Goal: Task Accomplishment & Management: Manage account settings

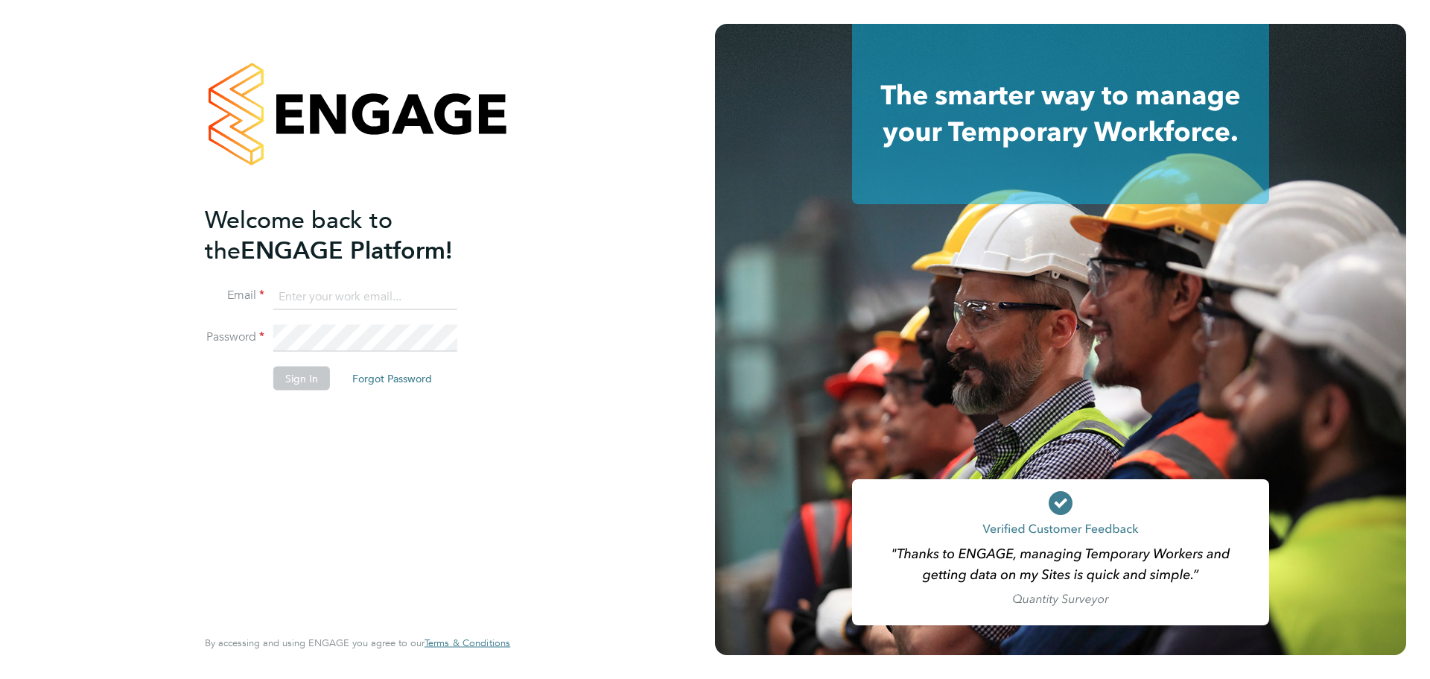
click at [321, 293] on input at bounding box center [365, 296] width 184 height 27
type input "ion.brinzila@wates.co.uk"
click at [295, 375] on button "Sign In" at bounding box center [301, 378] width 57 height 24
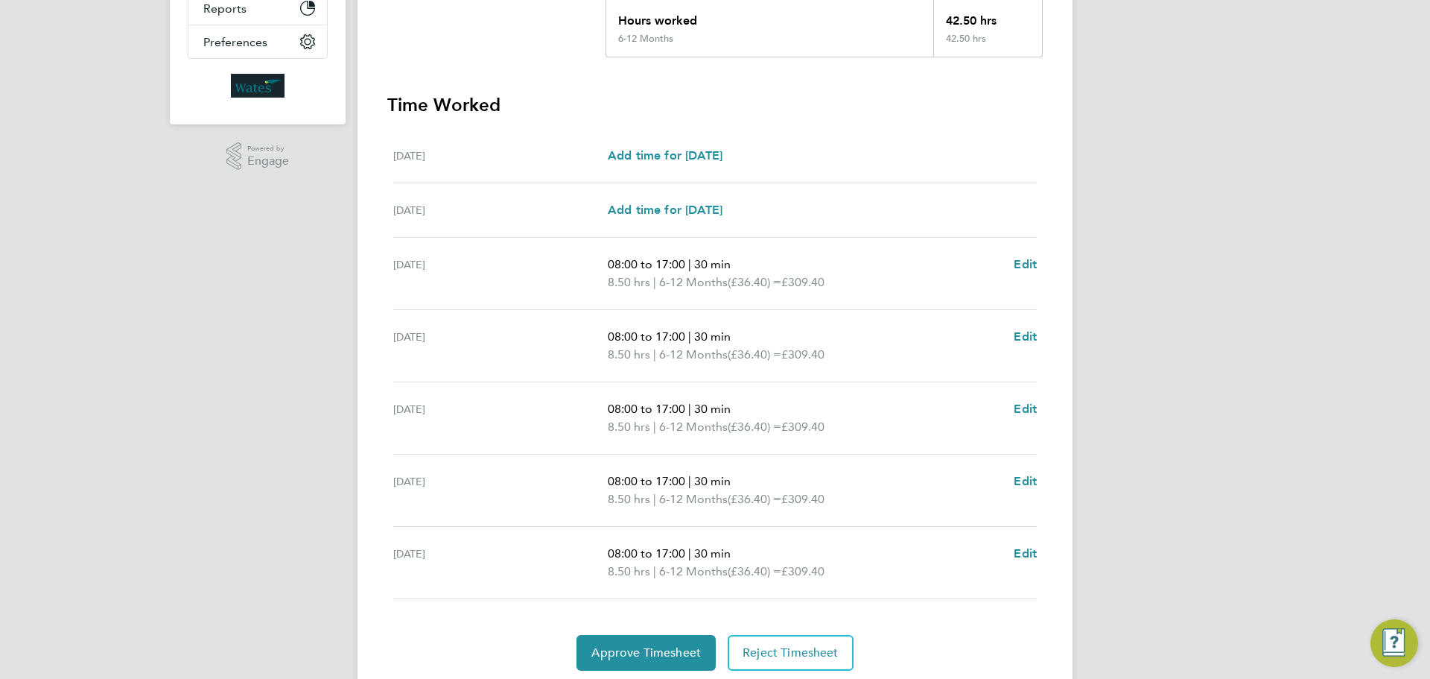
scroll to position [398, 0]
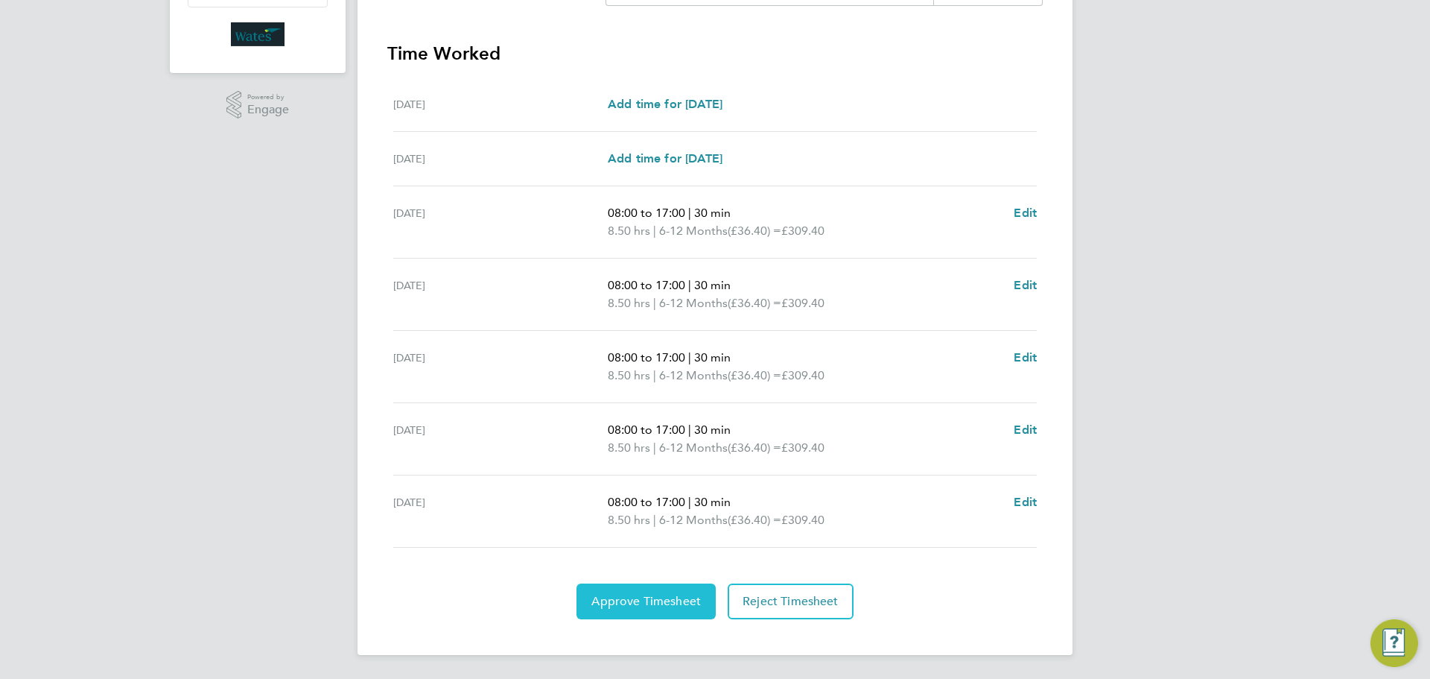
click at [656, 600] on span "Approve Timesheet" at bounding box center [646, 601] width 110 height 15
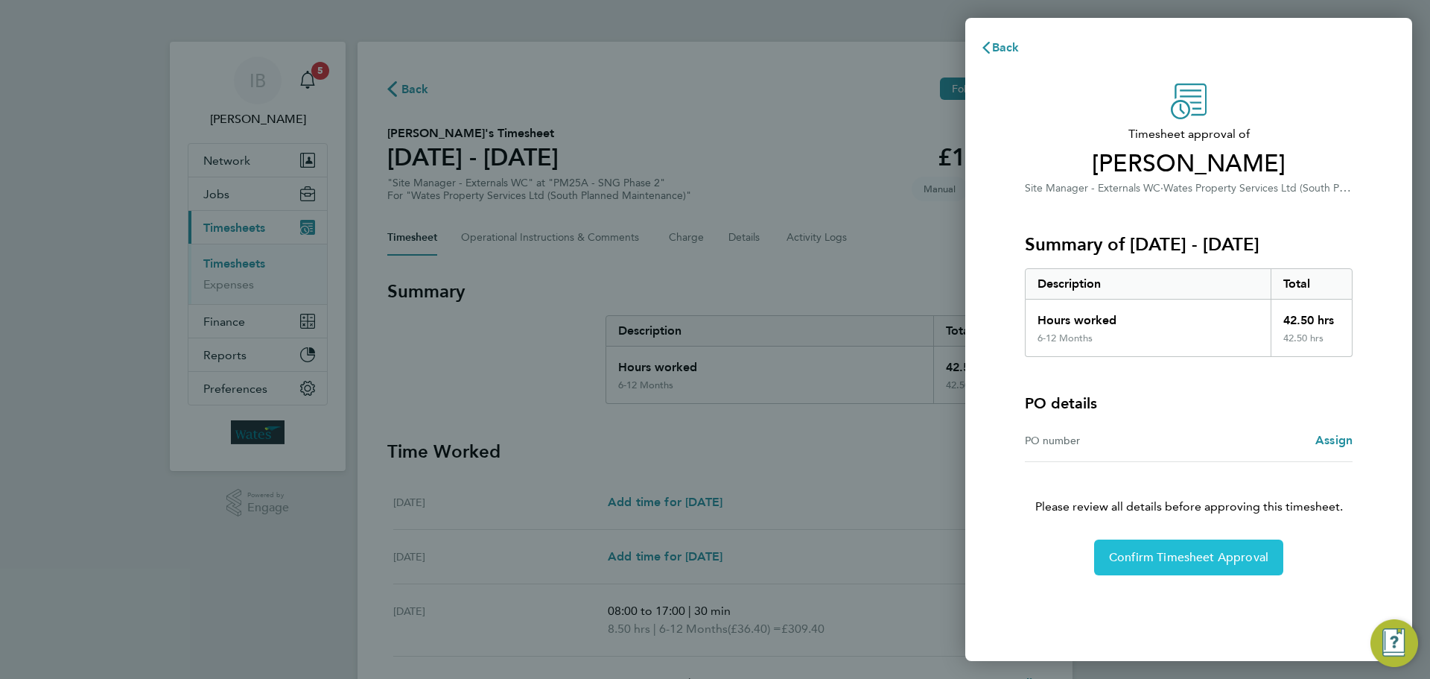
click at [1181, 560] on span "Confirm Timesheet Approval" at bounding box center [1188, 557] width 159 height 15
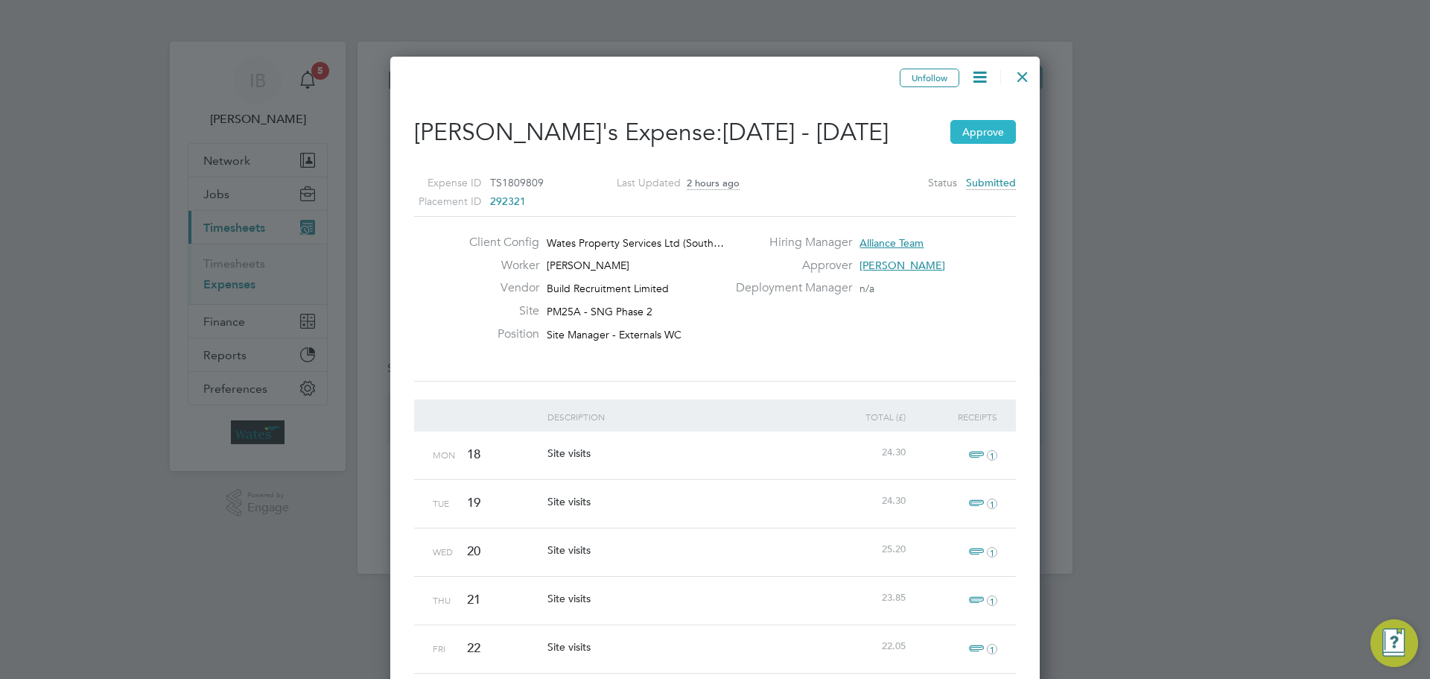
click at [973, 144] on button "Approve" at bounding box center [983, 132] width 66 height 24
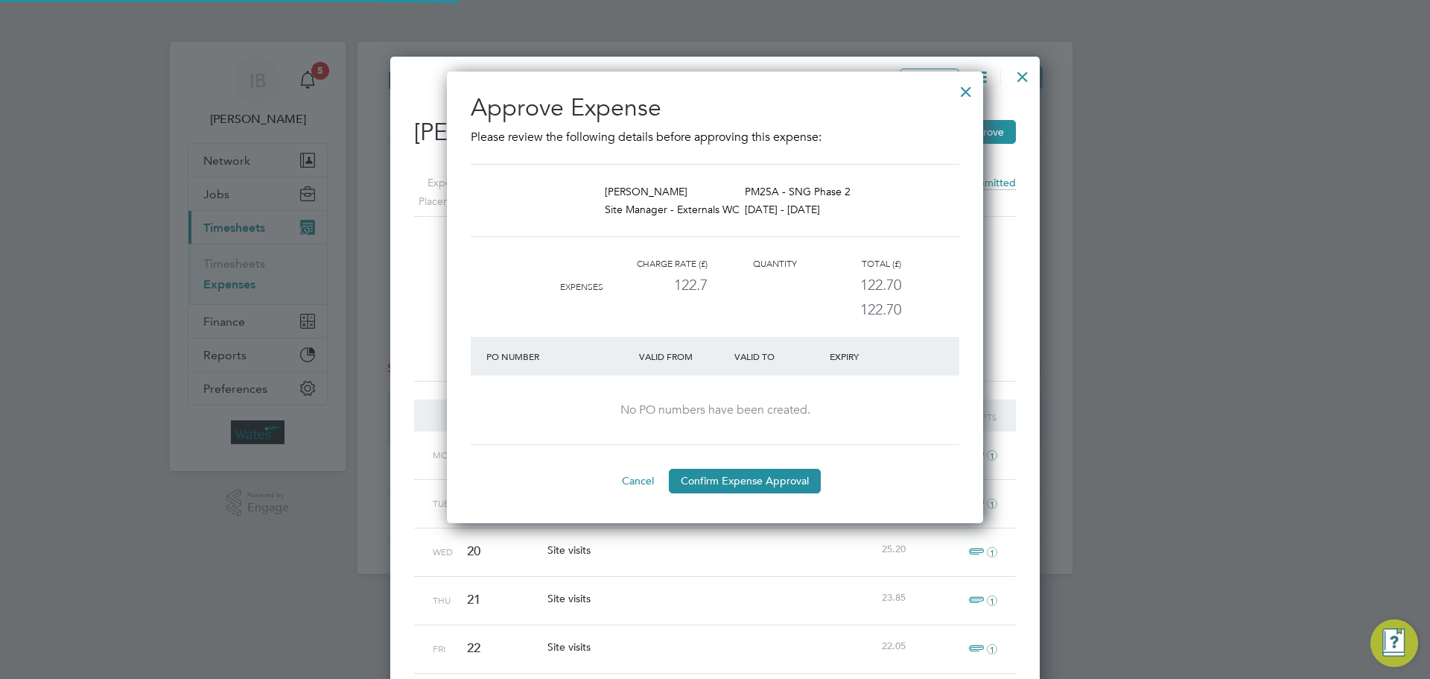
scroll to position [7, 7]
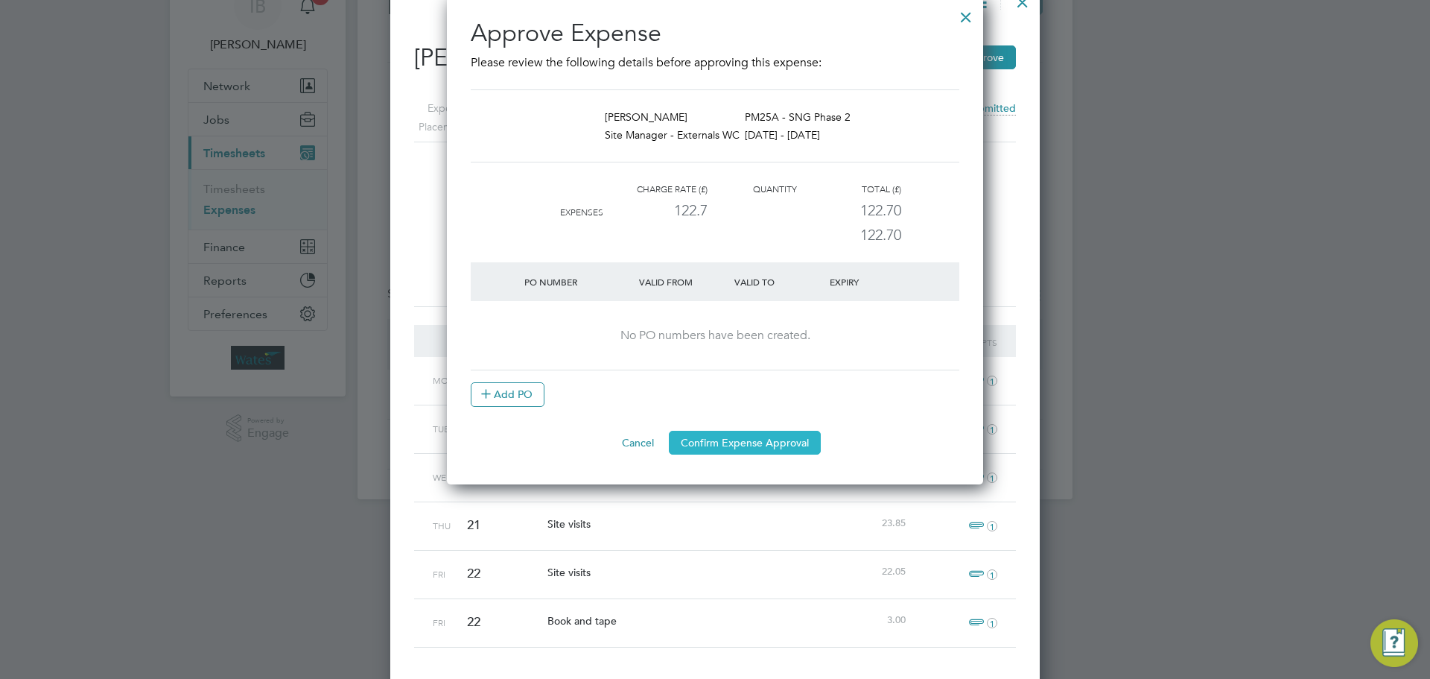
click at [720, 451] on button "Confirm Expense Approval" at bounding box center [745, 443] width 152 height 24
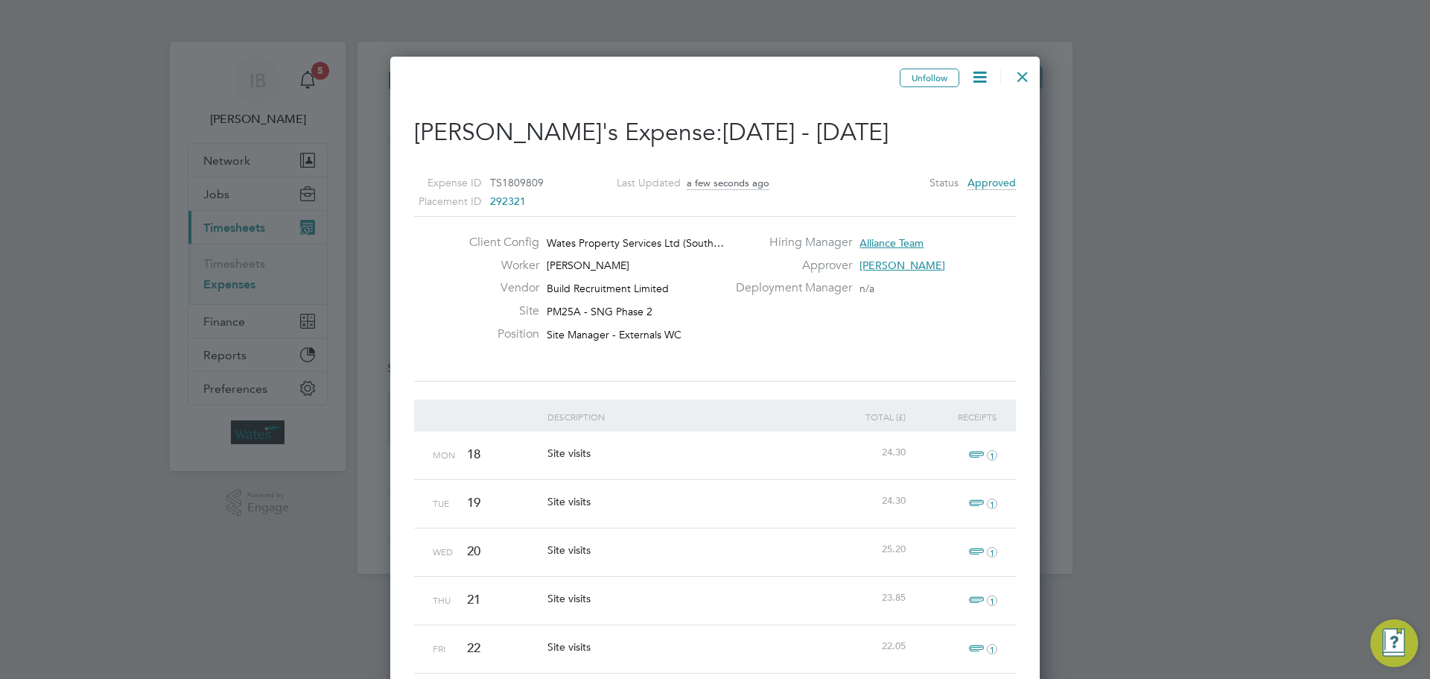
click at [1021, 75] on div at bounding box center [1022, 73] width 27 height 27
click at [980, 144] on button "Approve" at bounding box center [983, 132] width 66 height 24
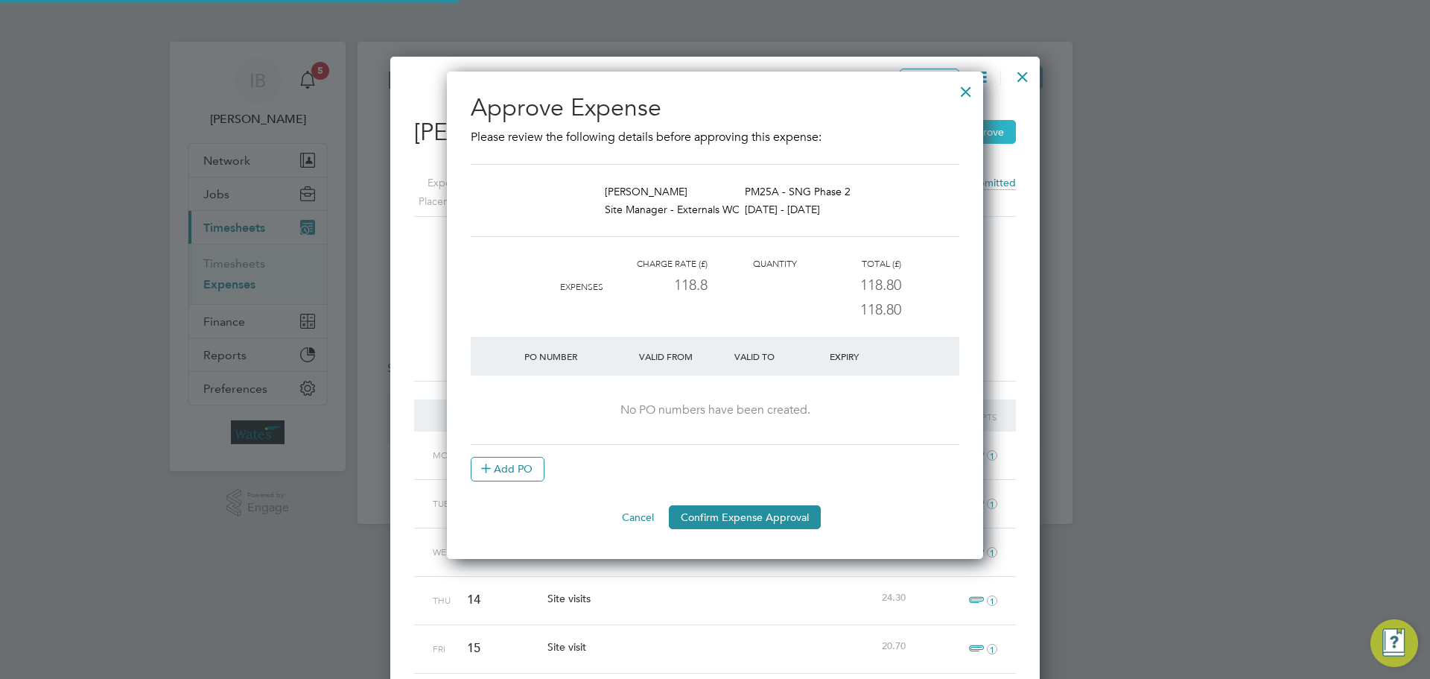
scroll to position [488, 537]
click at [731, 518] on button "Confirm Expense Approval" at bounding box center [745, 517] width 152 height 24
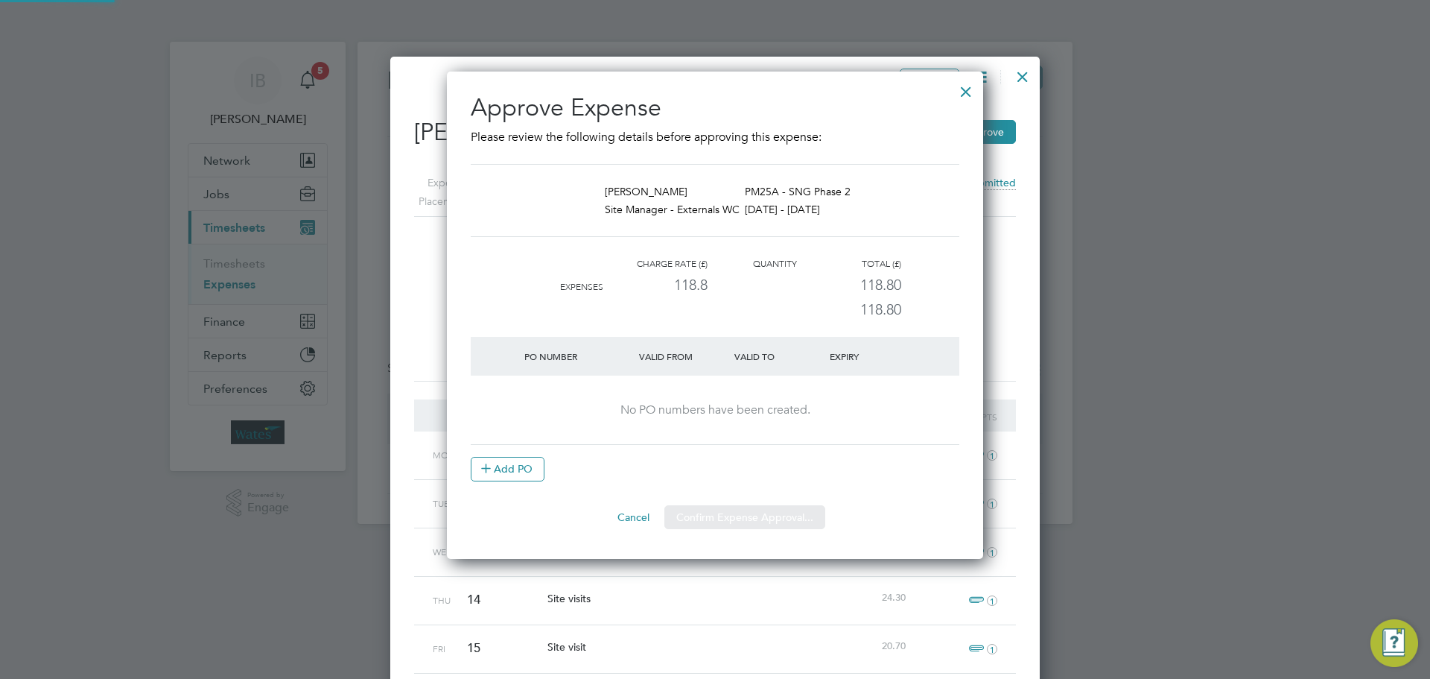
scroll to position [7, 7]
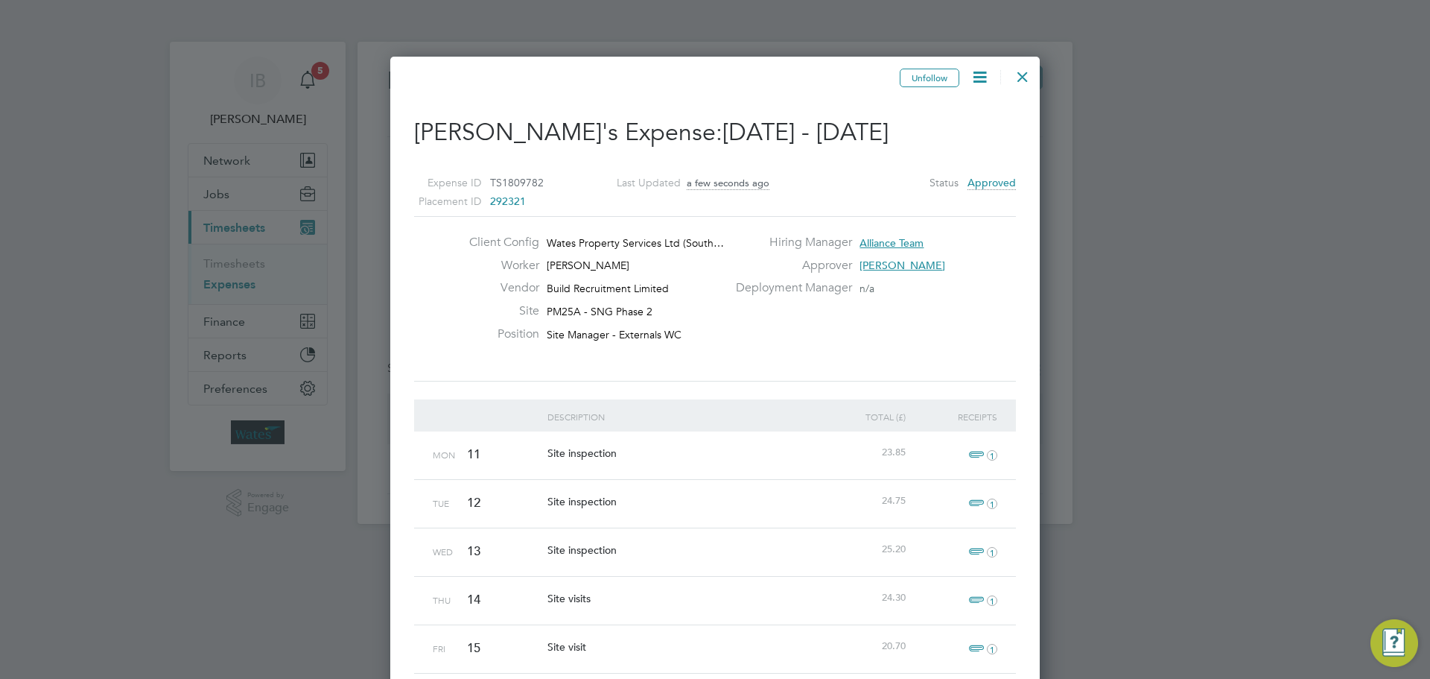
click at [1021, 69] on div at bounding box center [1022, 73] width 27 height 27
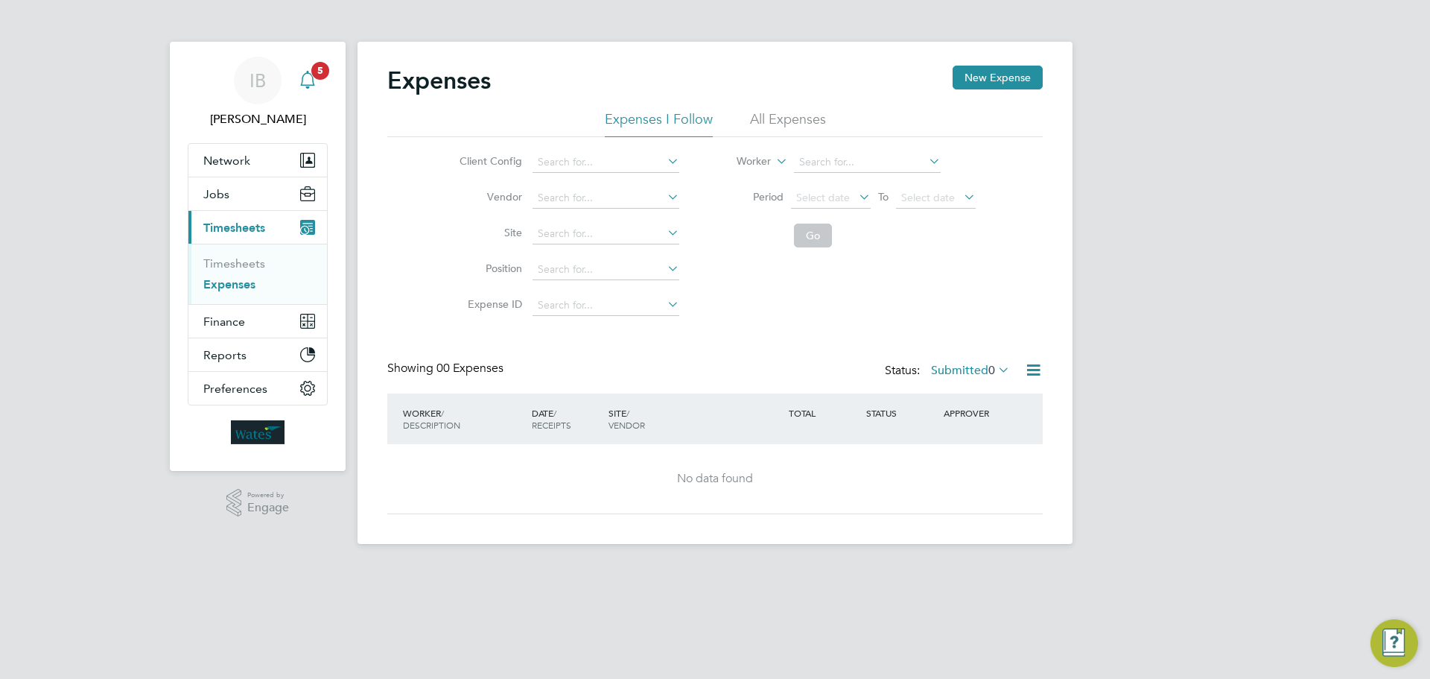
click at [316, 67] on span "5" at bounding box center [320, 71] width 18 height 18
